Goal: Check status: Check status

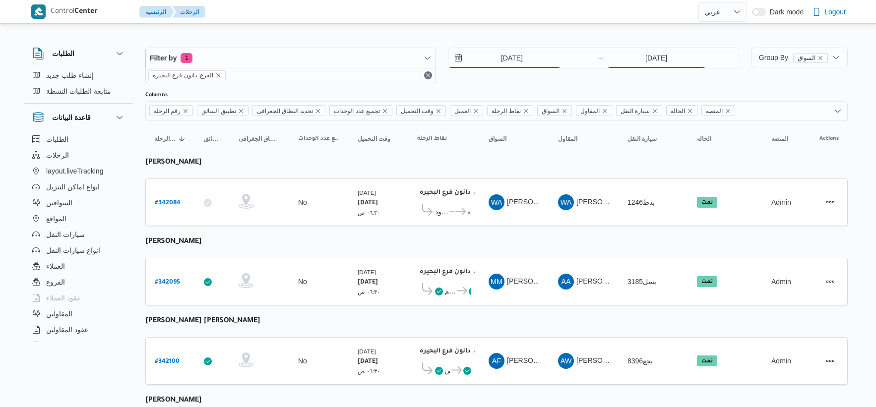
select select "ar"
click at [669, 54] on input "[DATE]" at bounding box center [656, 58] width 99 height 20
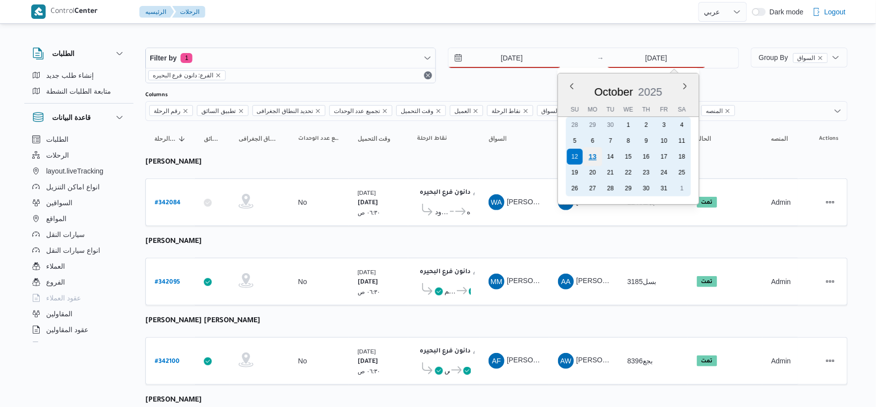
click at [593, 155] on div "13" at bounding box center [592, 156] width 19 height 19
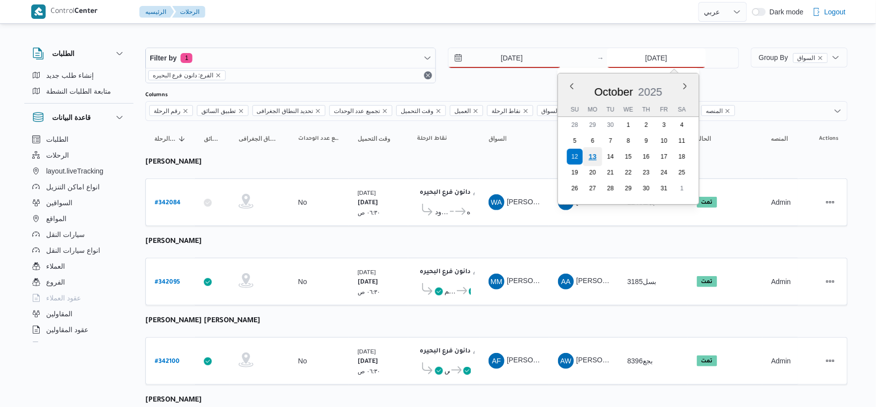
type input "[DATE]"
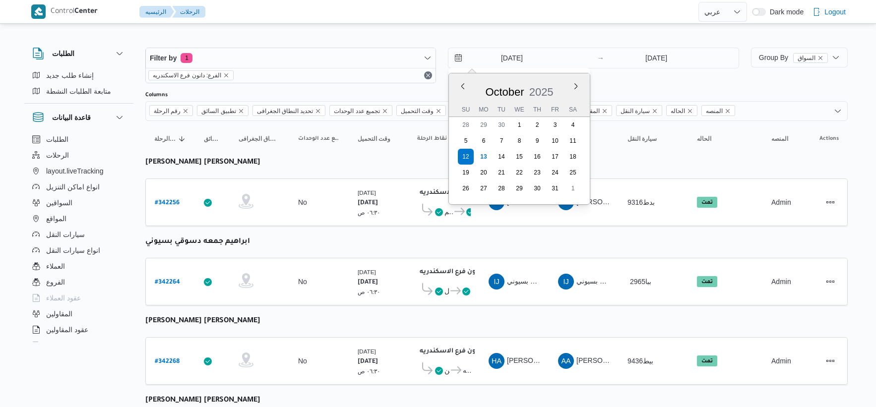
select select "ar"
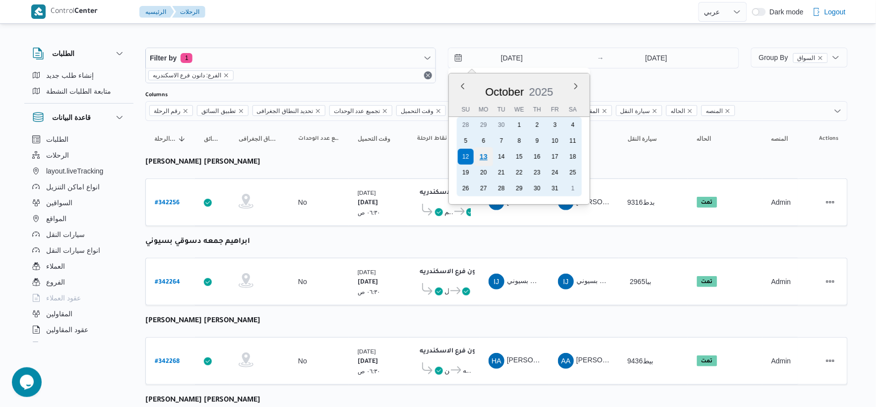
click at [488, 155] on div "13" at bounding box center [483, 156] width 19 height 19
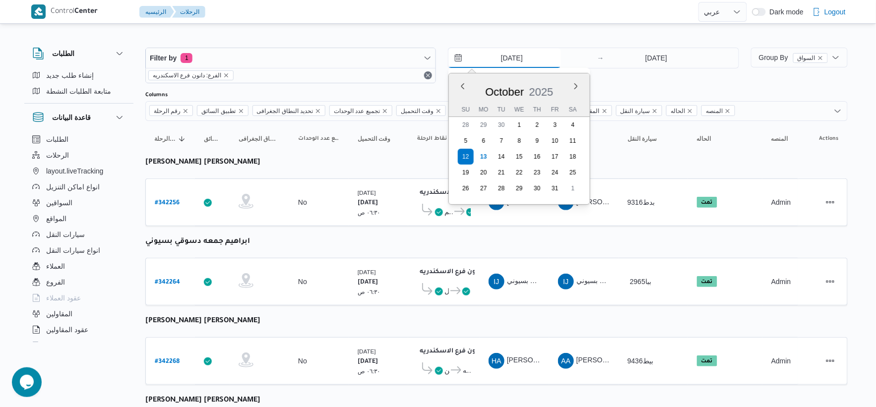
type input "[DATE]"
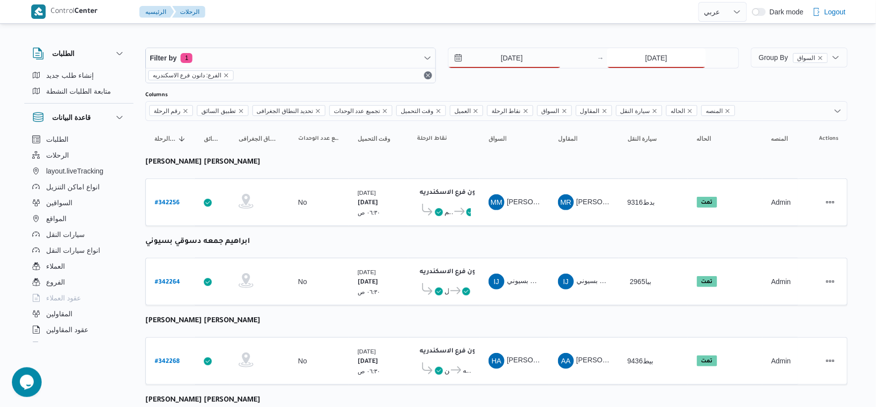
click at [654, 63] on input "[DATE]" at bounding box center [656, 58] width 99 height 20
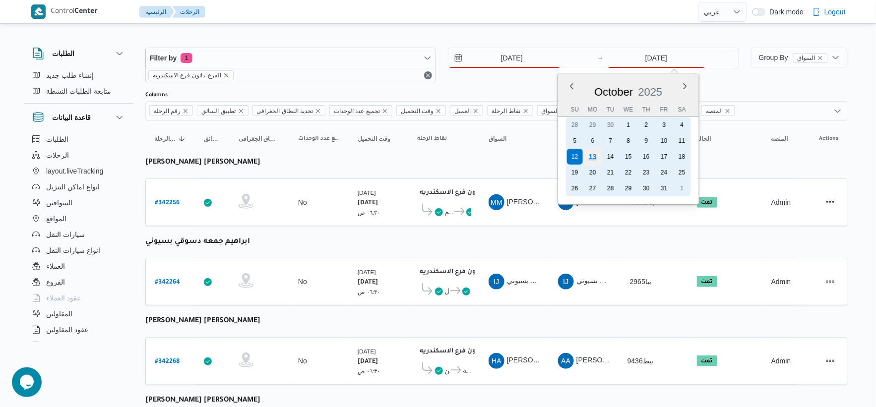
click at [594, 153] on div "13" at bounding box center [592, 156] width 19 height 19
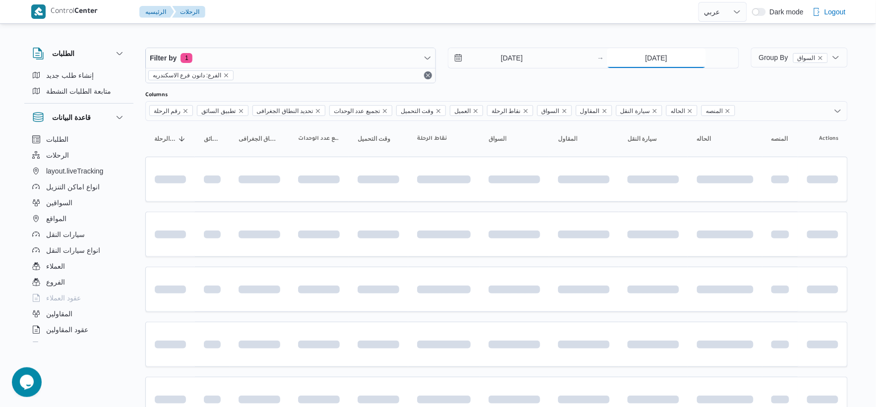
type input "[DATE]"
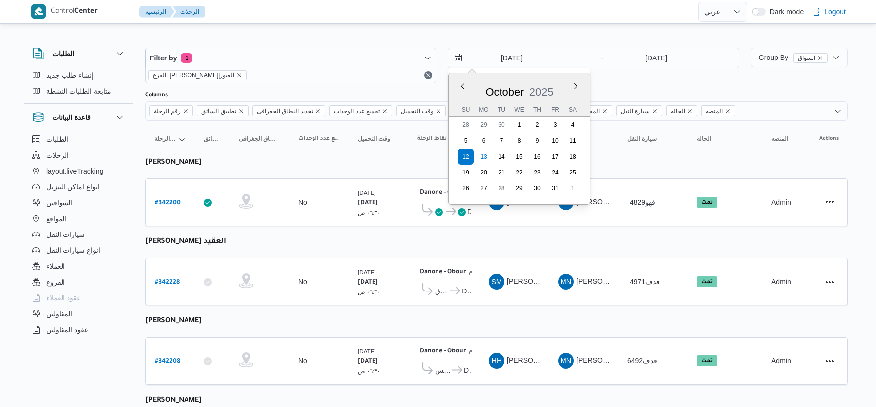
select select "ar"
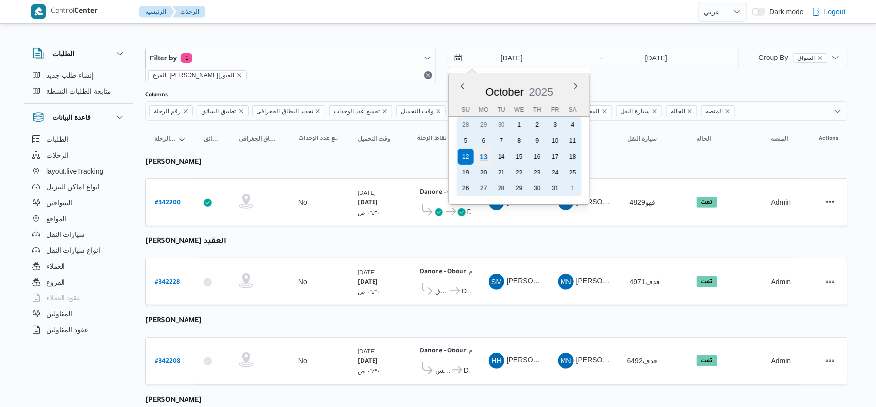
click at [486, 155] on div "13" at bounding box center [483, 156] width 19 height 19
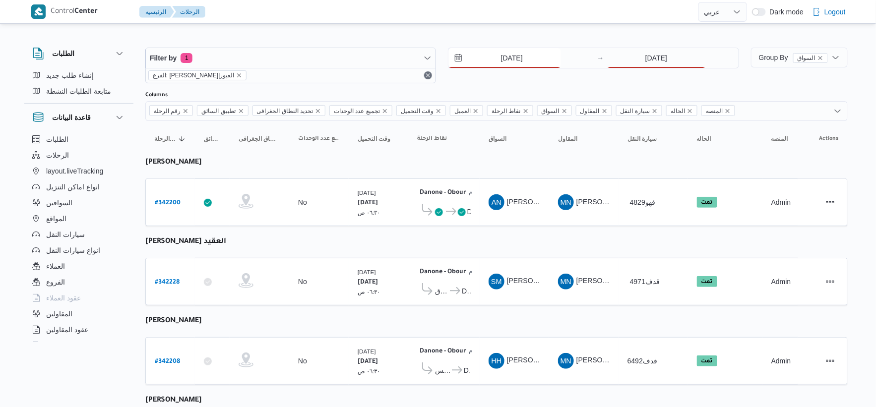
type input "[DATE]"
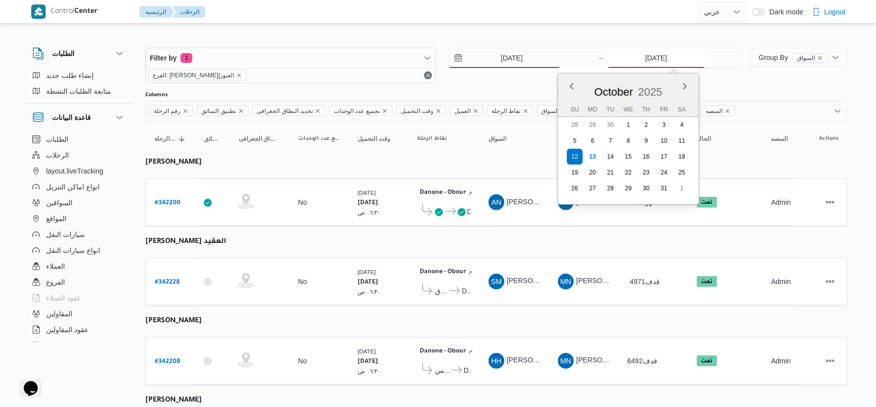
click at [682, 48] on input "[DATE]" at bounding box center [656, 58] width 99 height 20
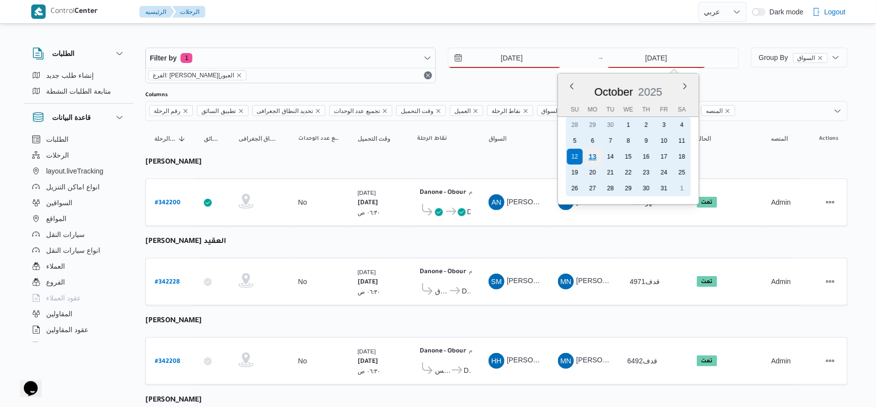
click at [593, 154] on div "13" at bounding box center [592, 156] width 19 height 19
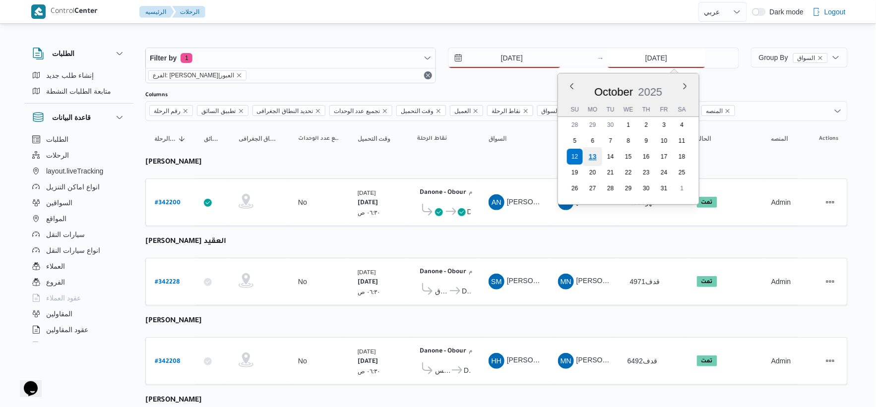
type input "[DATE]"
